Goal: Transaction & Acquisition: Register for event/course

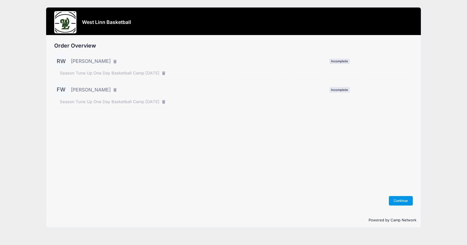
click at [397, 199] on button "Continue" at bounding box center [401, 200] width 24 height 9
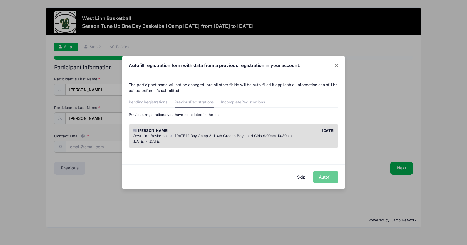
click at [327, 177] on div "Skip Autofill" at bounding box center [233, 176] width 222 height 25
click at [291, 133] on span "Veterans Day 1 Day Camp 3rd-4th Grades Boys and Girls 9:00am-10:30am" at bounding box center [233, 135] width 117 height 4
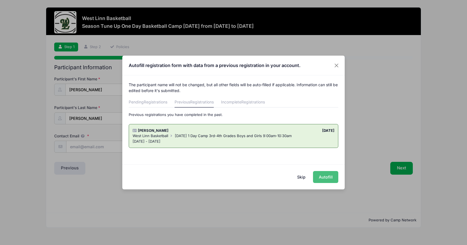
click at [328, 174] on button "Autofill" at bounding box center [325, 177] width 25 height 12
type input "[EMAIL_ADDRESS][PERSON_NAME][DOMAIN_NAME]"
type input "04/07/2016"
type input "1285 Willamette Falls Drive"
type input "West Linn"
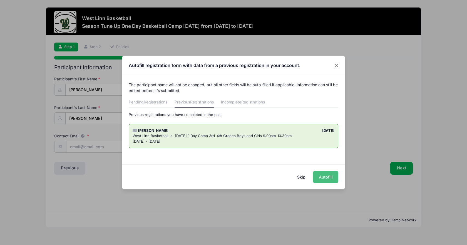
select select "OR"
type input "97068"
type input "Ryann Wegrzyn"
type input "5033077844"
type input "[EMAIL_ADDRESS][PERSON_NAME][DOMAIN_NAME]"
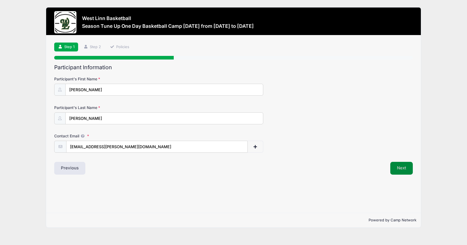
click at [404, 169] on button "Next" at bounding box center [401, 168] width 23 height 13
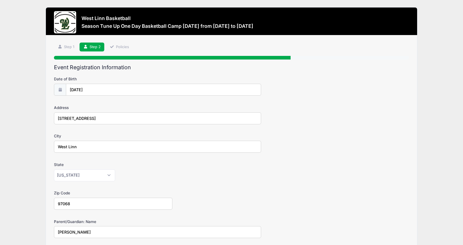
drag, startPoint x: 118, startPoint y: 119, endPoint x: 26, endPoint y: 125, distance: 92.2
click at [28, 124] on div "West Linn Basketball Season Tune Up One Day Basketball Camp Oct. 10th from 10/1…" at bounding box center [231, 173] width 446 height 346
type input "5225 Jean Road Apt 603"
type input "Lake Oswego"
type input "97035"
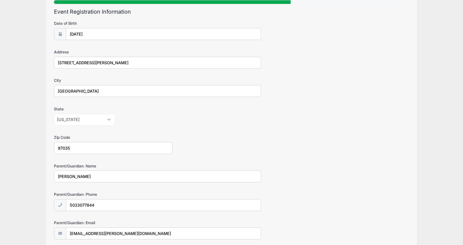
scroll to position [101, 0]
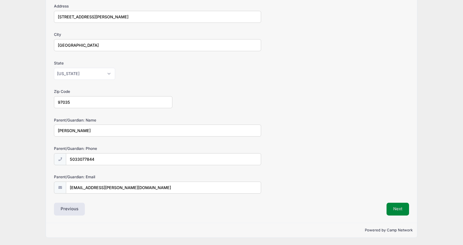
click at [396, 211] on button "Next" at bounding box center [397, 209] width 23 height 13
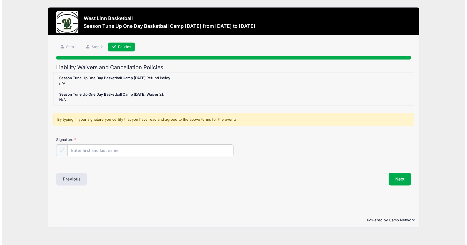
scroll to position [0, 0]
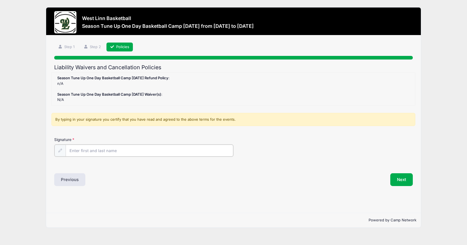
click at [114, 151] on input "Signature" at bounding box center [150, 150] width 168 height 12
type input "[PERSON_NAME]"
click at [403, 177] on button "Next" at bounding box center [401, 179] width 23 height 13
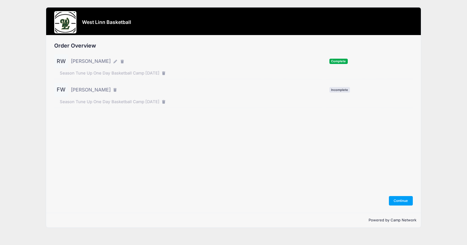
click at [249, 95] on div "FW [PERSON_NAME] Incomplete" at bounding box center [233, 90] width 358 height 14
drag, startPoint x: 392, startPoint y: 199, endPoint x: 378, endPoint y: 193, distance: 15.2
click at [392, 199] on button "Continue" at bounding box center [401, 200] width 24 height 9
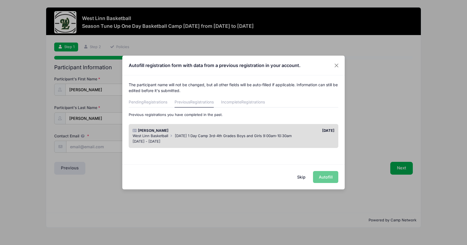
click at [186, 135] on span "Veterans Day 1 Day Camp 3rd-4th Grades Boys and Girls 9:00am-10:30am" at bounding box center [233, 135] width 117 height 4
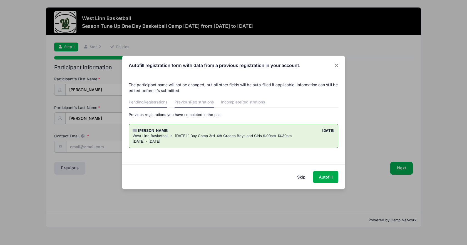
click at [158, 102] on span "Registrations" at bounding box center [156, 101] width 24 height 5
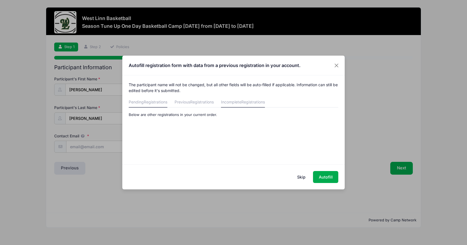
click at [247, 104] on span "Registrations" at bounding box center [253, 101] width 24 height 5
click at [303, 179] on button "Skip" at bounding box center [301, 177] width 20 height 12
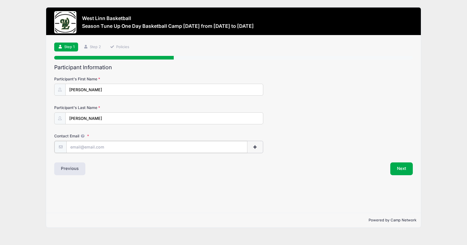
click at [171, 148] on input "Contact Email" at bounding box center [156, 147] width 181 height 12
type input "[EMAIL_ADDRESS][PERSON_NAME][DOMAIN_NAME]"
click at [400, 167] on button "Next" at bounding box center [401, 168] width 23 height 13
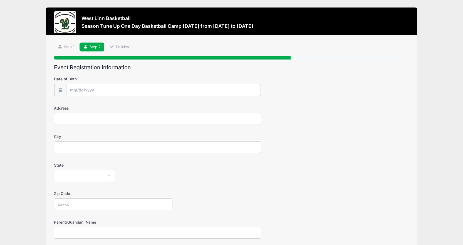
click at [109, 93] on input "Date of Birth" at bounding box center [163, 90] width 194 height 12
click at [110, 84] on input "Date of Birth" at bounding box center [163, 90] width 194 height 12
click at [100, 88] on input "Date of Birth" at bounding box center [163, 90] width 194 height 12
click at [92, 105] on select "January February March April May June July August September October November De…" at bounding box center [95, 104] width 25 height 7
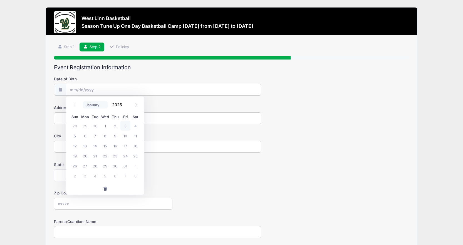
select select "0"
click at [83, 101] on select "January February March April May June July August September October November De…" at bounding box center [95, 104] width 25 height 7
click at [114, 105] on input "2025" at bounding box center [118, 104] width 18 height 8
click at [124, 106] on span at bounding box center [125, 106] width 4 height 4
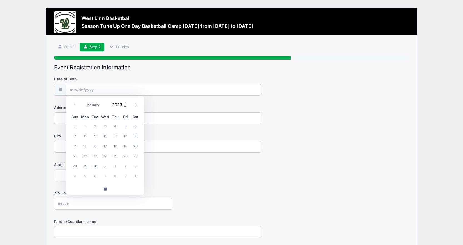
click at [124, 106] on span at bounding box center [125, 106] width 4 height 4
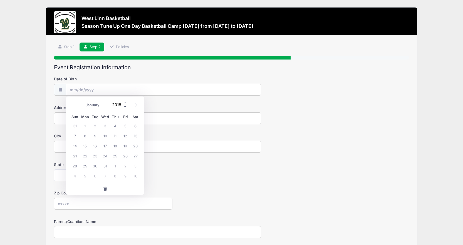
click at [124, 106] on span at bounding box center [125, 106] width 4 height 4
type input "2014"
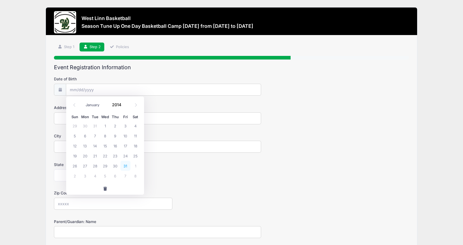
click at [126, 167] on span "31" at bounding box center [125, 166] width 10 height 10
type input "01/31/2014"
click at [96, 119] on input "Address" at bounding box center [157, 118] width 207 height 12
type input "5225 Jean Road Apt 603"
type input "Lake Oswego"
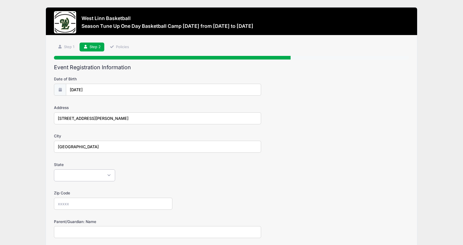
select select "OR"
type input "97035"
type input "[PERSON_NAME]"
type input "(503) 307-7844"
type input "ryann.wegrzyn@gmail.com"
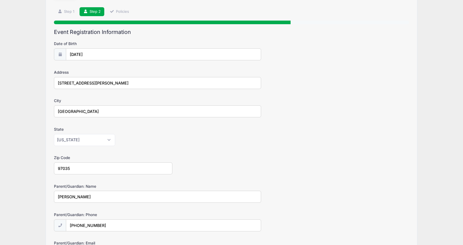
scroll to position [101, 0]
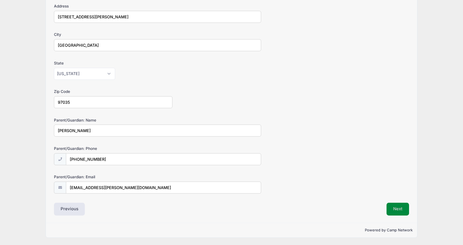
click at [402, 209] on button "Next" at bounding box center [397, 209] width 23 height 13
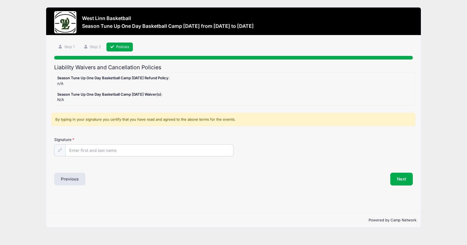
scroll to position [0, 0]
click at [91, 148] on input "Signature" at bounding box center [150, 150] width 168 height 12
type input "[PERSON_NAME]"
click at [407, 182] on button "Next" at bounding box center [401, 179] width 23 height 13
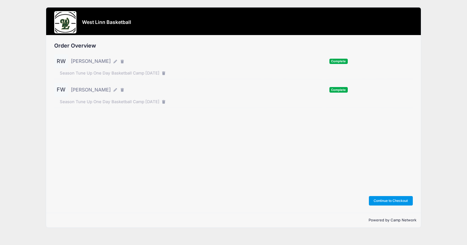
click at [379, 200] on button "Continue to Checkout" at bounding box center [391, 200] width 44 height 9
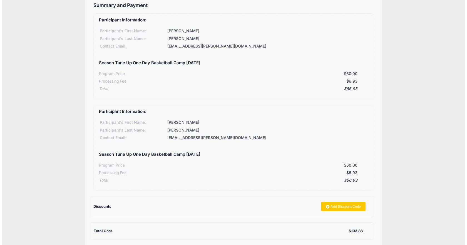
scroll to position [15, 0]
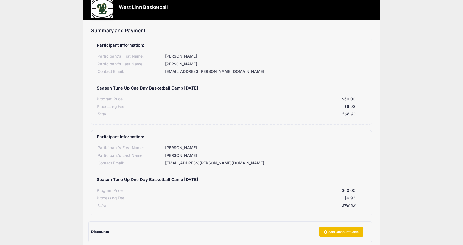
click at [344, 232] on link "Add Discount Code" at bounding box center [341, 231] width 44 height 9
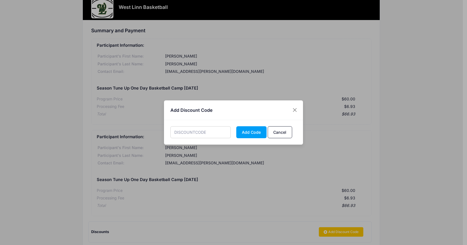
click at [218, 133] on input "text" at bounding box center [200, 132] width 61 height 12
type input "sibling"
click at [244, 130] on button "Add Code" at bounding box center [251, 132] width 30 height 12
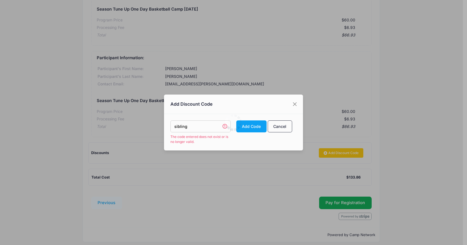
scroll to position [98, 0]
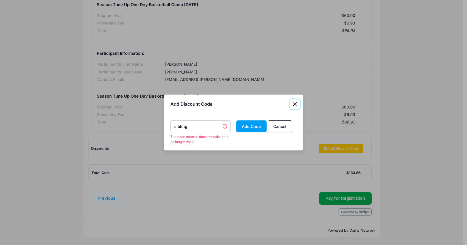
click at [295, 104] on button "Close" at bounding box center [295, 104] width 10 height 10
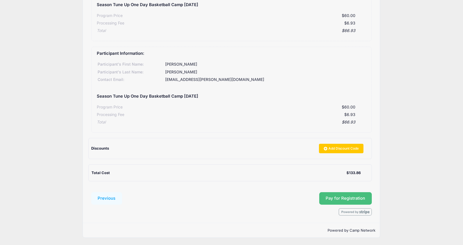
click at [329, 197] on button "Pay for Registration" at bounding box center [345, 198] width 53 height 13
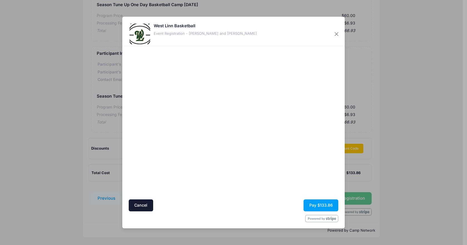
click at [269, 186] on div at bounding box center [287, 122] width 102 height 147
click at [317, 204] on button "Pay $133.86" at bounding box center [320, 205] width 35 height 12
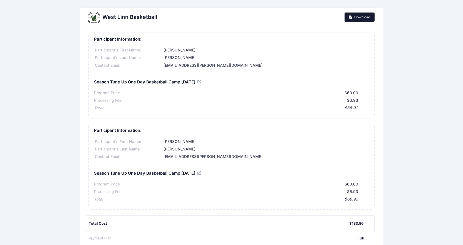
click at [359, 17] on span "Download" at bounding box center [362, 17] width 16 height 4
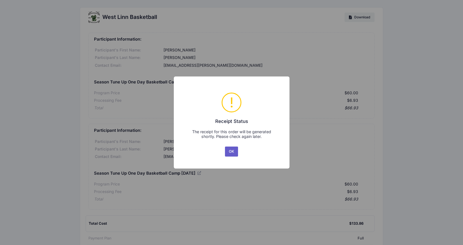
click at [232, 151] on button "OK" at bounding box center [231, 151] width 13 height 10
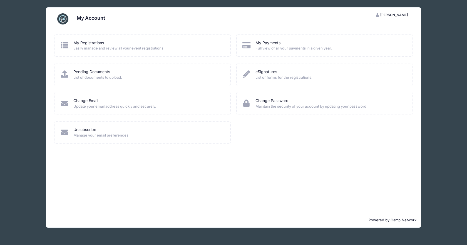
click at [141, 48] on span "Easily manage and review all your event registrations." at bounding box center [148, 49] width 150 height 6
